Goal: Transaction & Acquisition: Download file/media

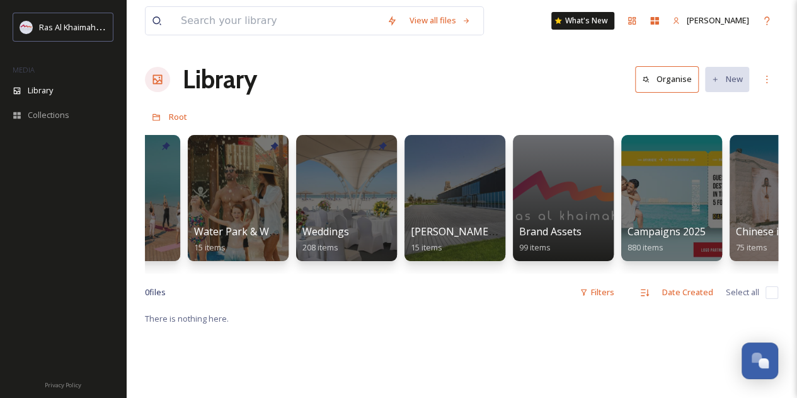
scroll to position [0, 1301]
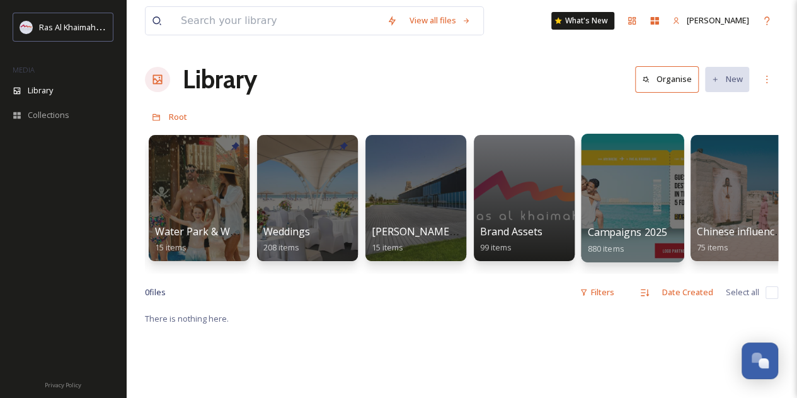
click at [607, 198] on div at bounding box center [632, 198] width 103 height 129
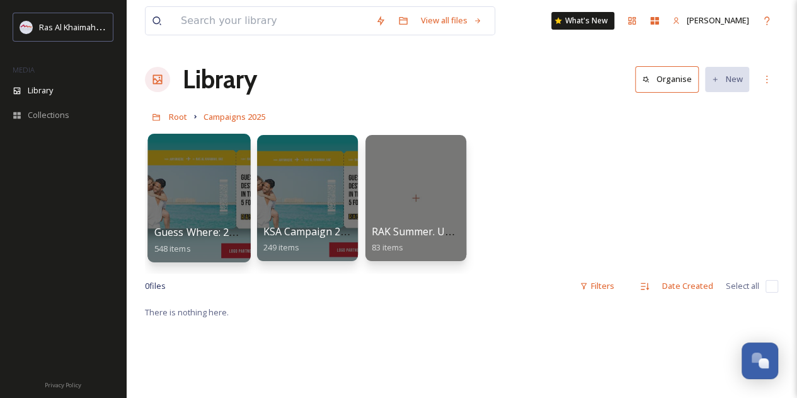
click at [203, 187] on div at bounding box center [198, 198] width 103 height 129
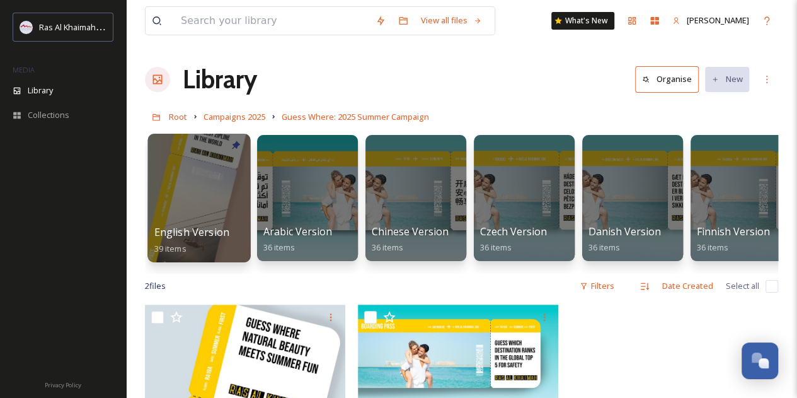
click at [193, 188] on div at bounding box center [198, 198] width 103 height 129
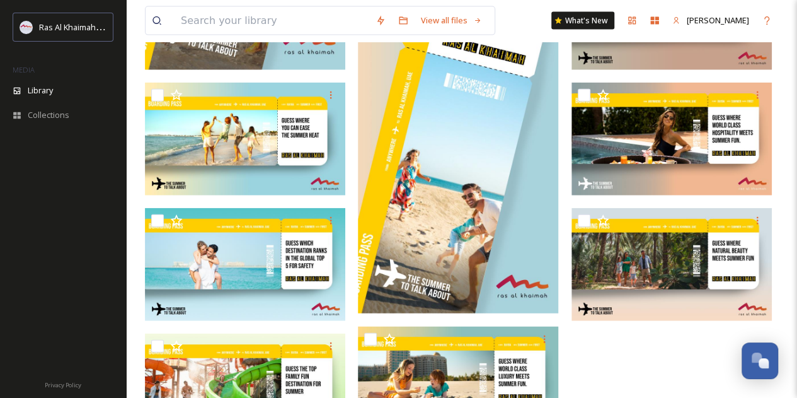
scroll to position [1451, 0]
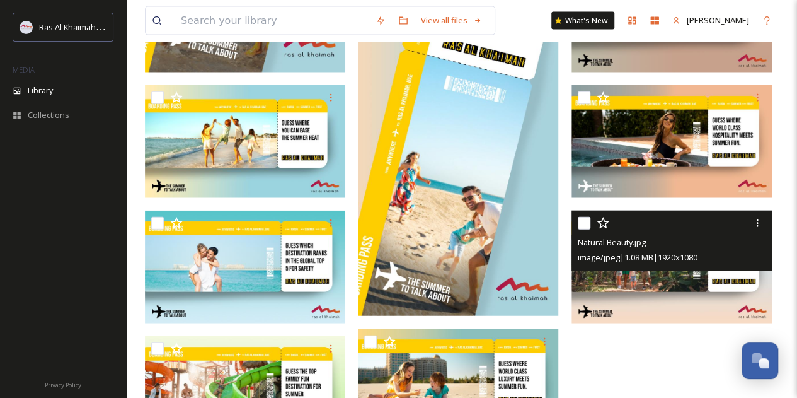
click at [644, 239] on span "Natural Beauty.jpg" at bounding box center [612, 241] width 68 height 11
click at [674, 284] on img at bounding box center [672, 266] width 200 height 113
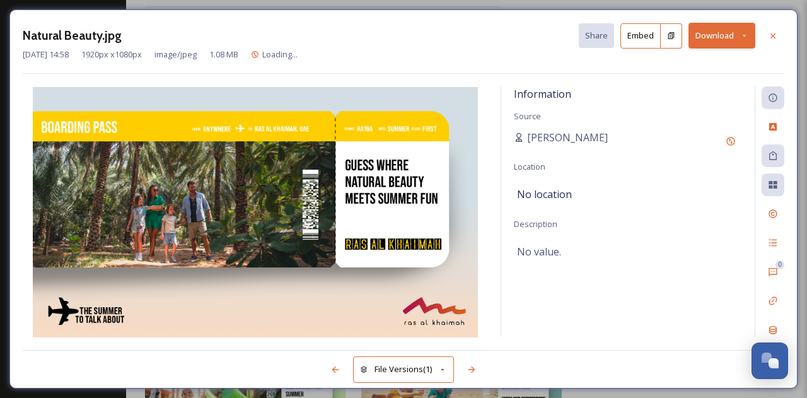
click at [718, 32] on button "Download" at bounding box center [721, 36] width 67 height 26
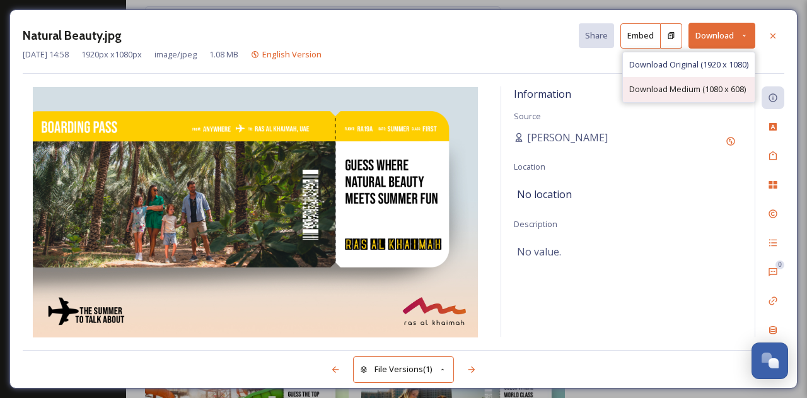
click at [671, 91] on span "Download Medium (1080 x 608)" at bounding box center [687, 89] width 117 height 12
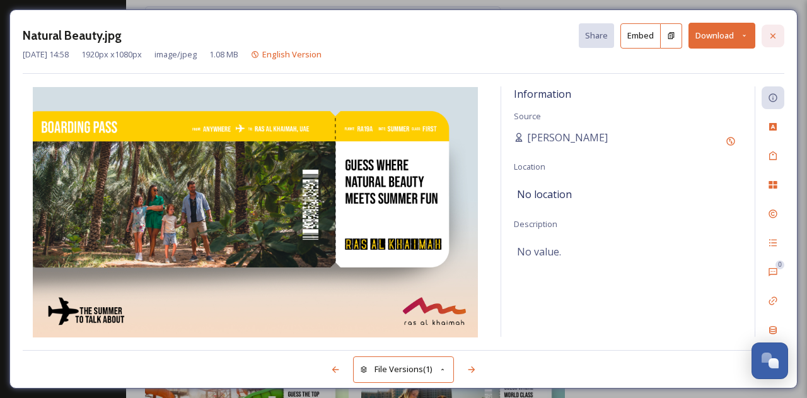
click at [771, 37] on icon at bounding box center [772, 36] width 10 height 10
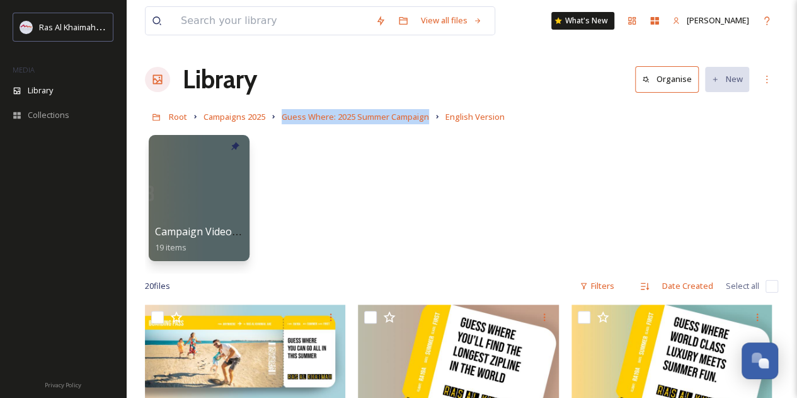
drag, startPoint x: 432, startPoint y: 118, endPoint x: 282, endPoint y: 124, distance: 149.4
click at [282, 124] on div "Root Campaigns 2025 Guess Where: 2025 Summer Campaign English Version" at bounding box center [461, 117] width 633 height 24
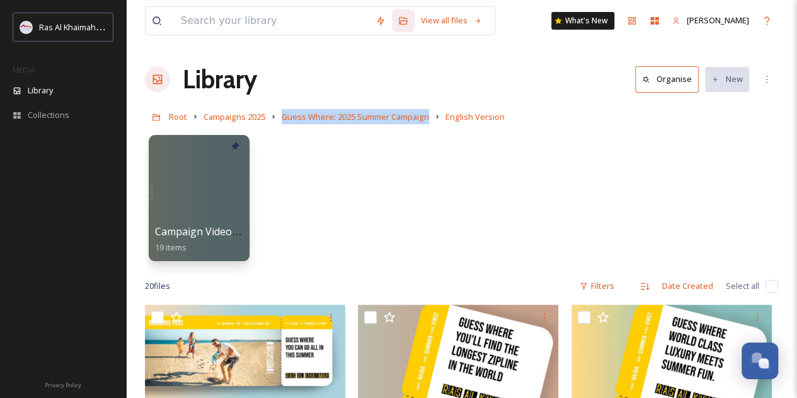
copy span "Guess Where: 2025 Summer Campaign"
